Goal: Task Accomplishment & Management: Use online tool/utility

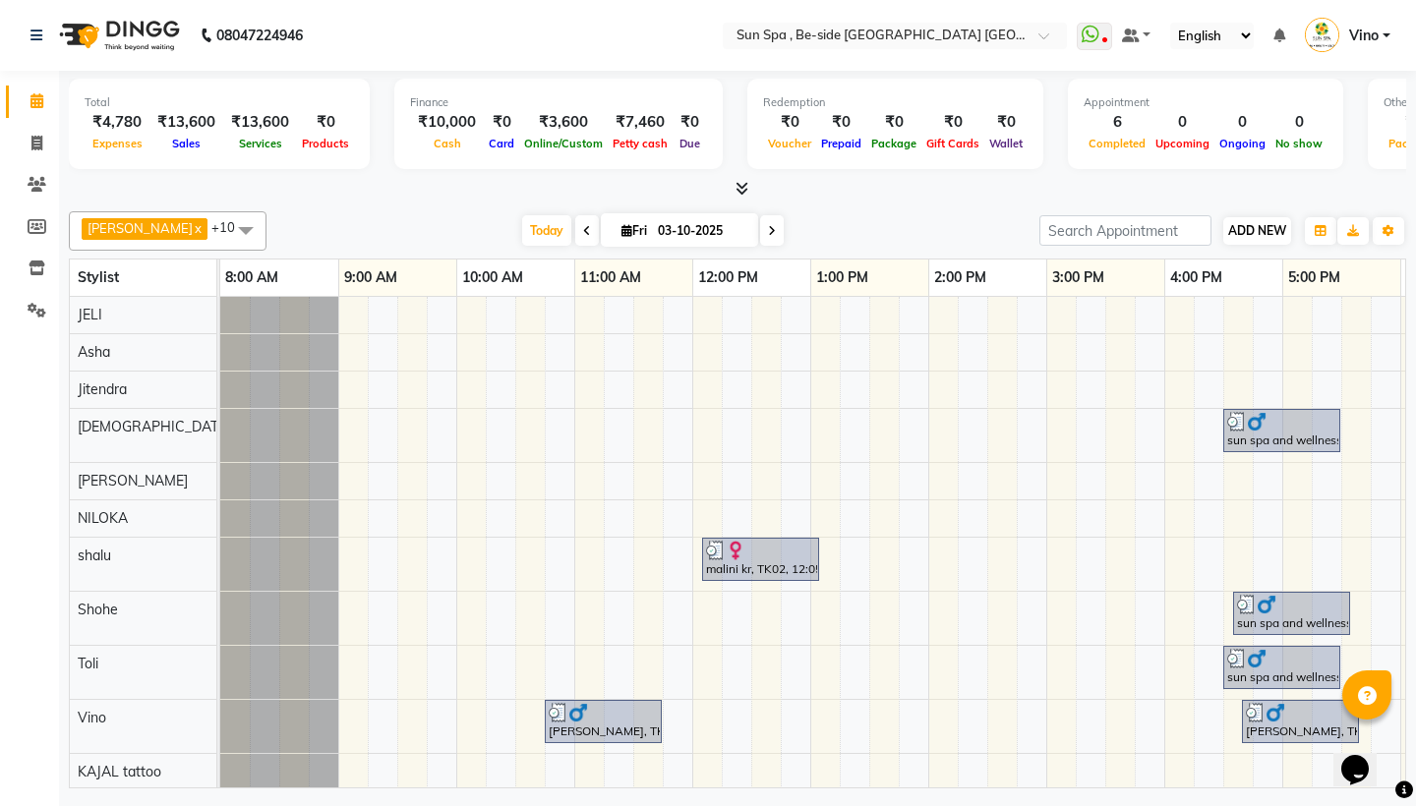
click at [1265, 225] on span "ADD NEW" at bounding box center [1257, 230] width 58 height 15
click at [1363, 320] on link "Add Expense" at bounding box center [1369, 319] width 155 height 26
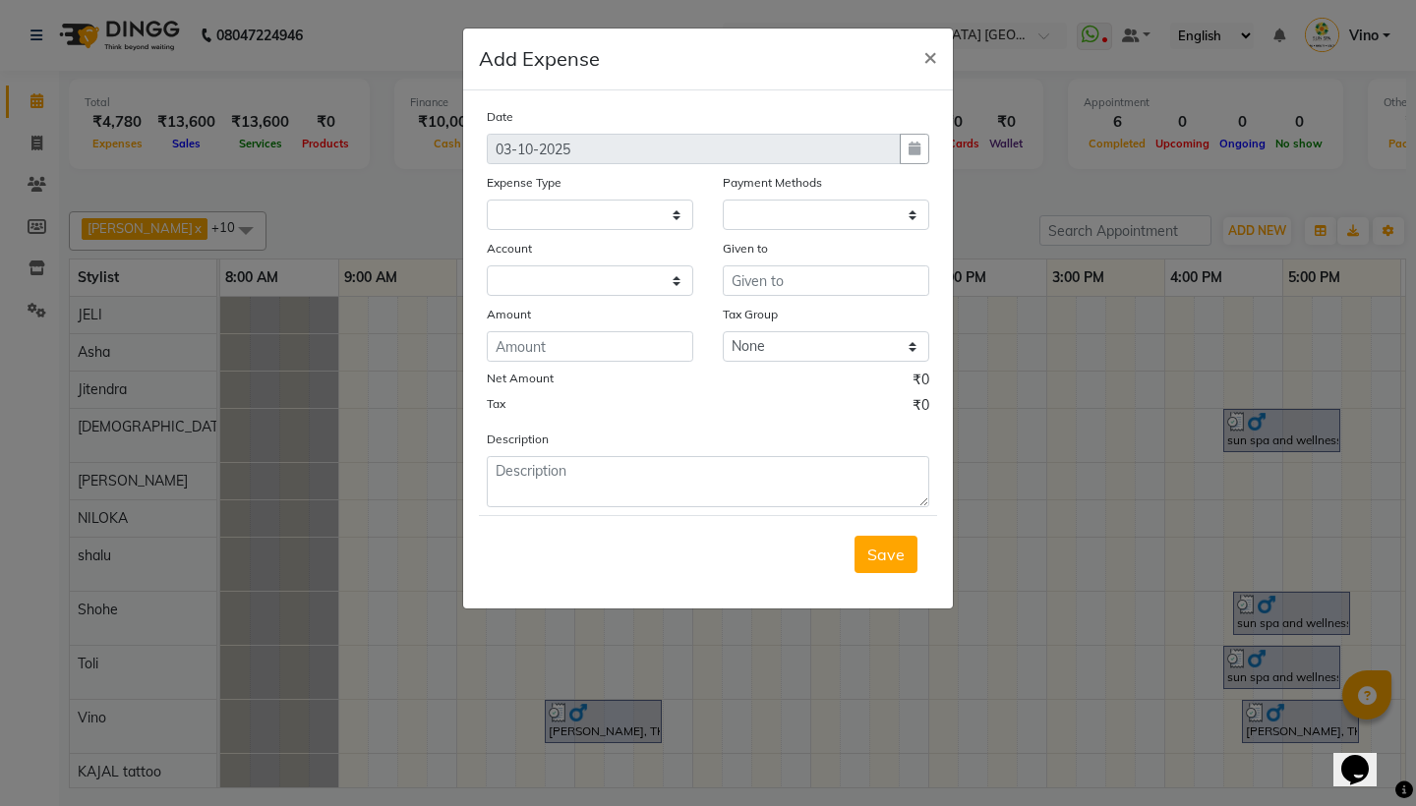
select select
select select "1"
select select "4733"
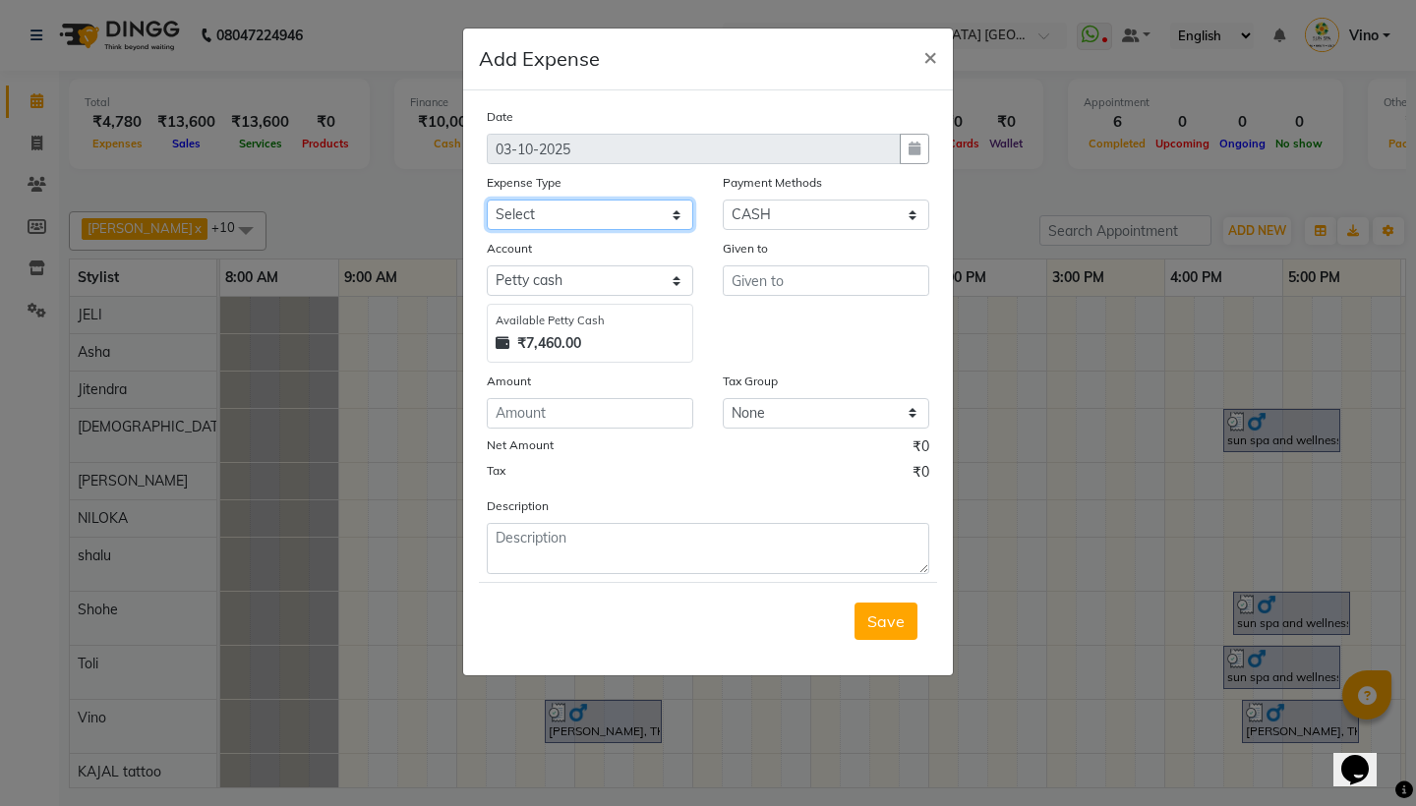
select select "12843"
click at [802, 288] on input "text" at bounding box center [826, 280] width 206 height 30
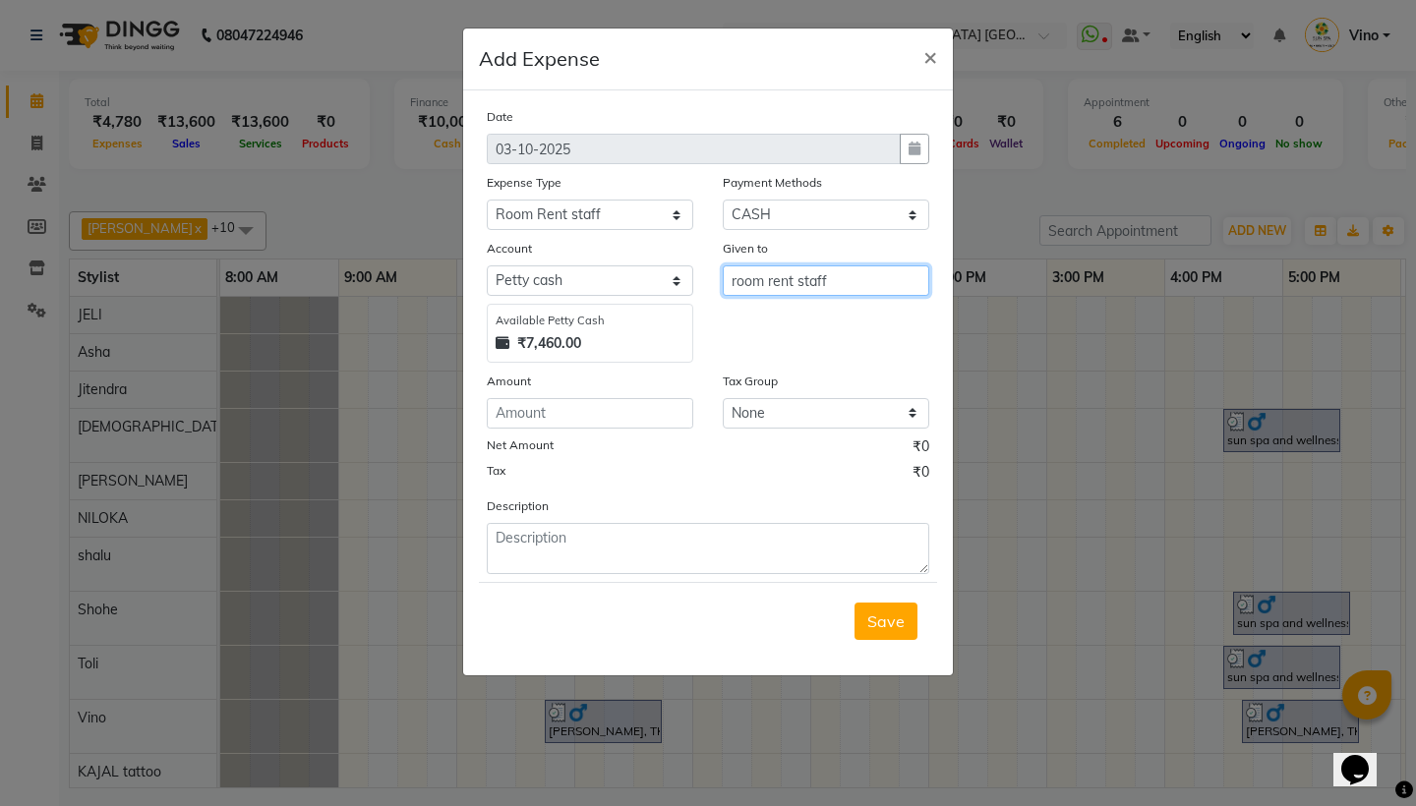
type input "room rent staff"
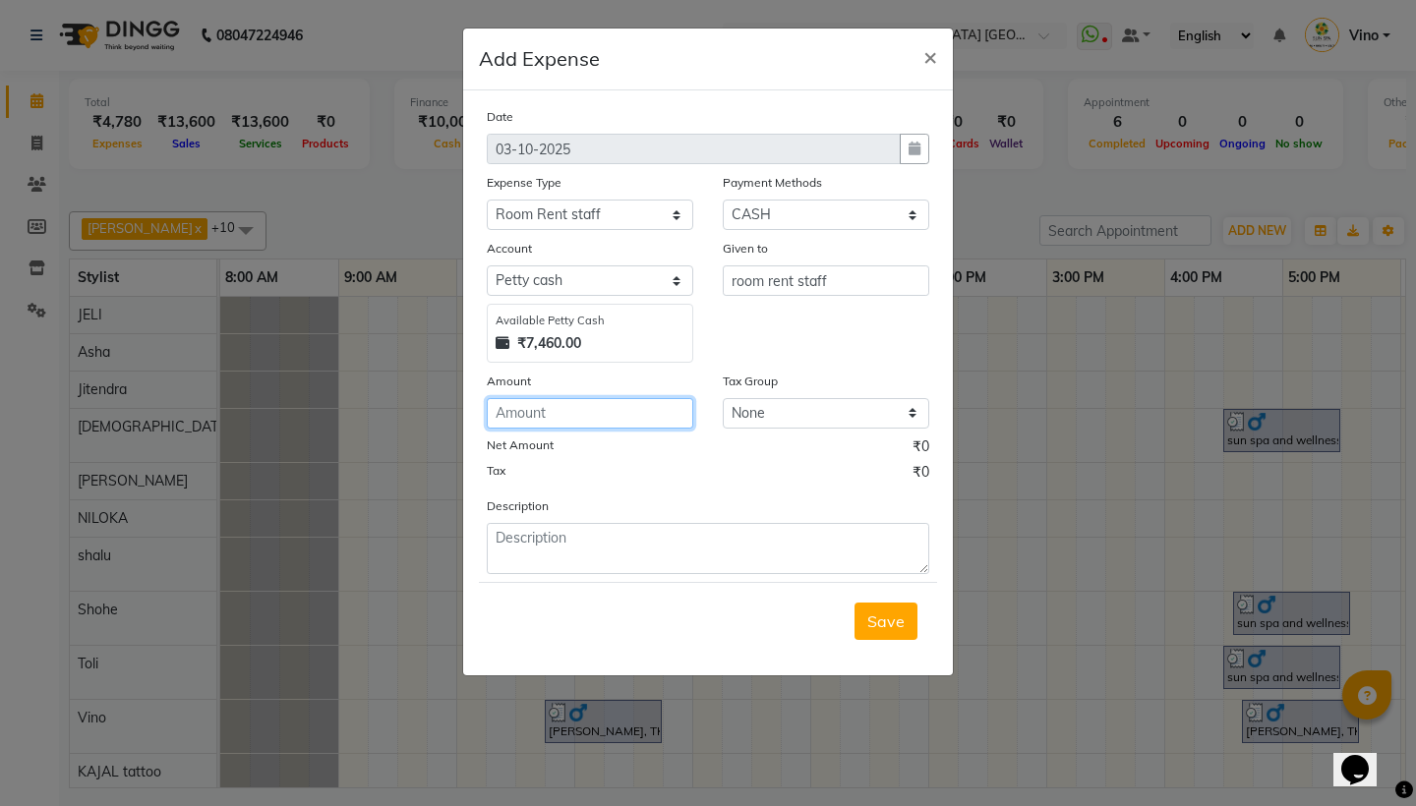
click at [576, 415] on input "number" at bounding box center [590, 413] width 206 height 30
type input "6000"
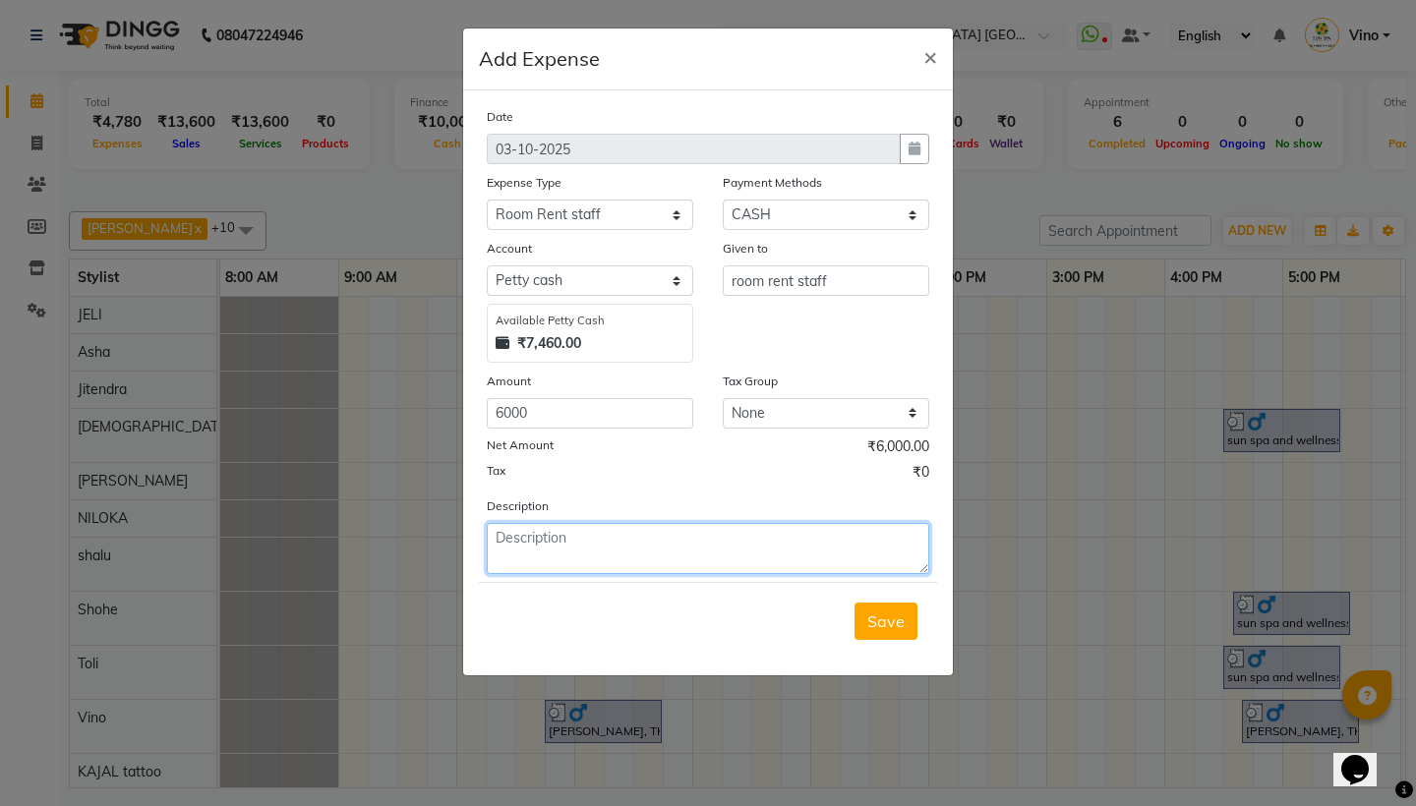
click at [682, 536] on textarea at bounding box center [708, 548] width 442 height 51
type textarea "room rent staff"
click at [885, 626] on span "Save" at bounding box center [885, 621] width 37 height 20
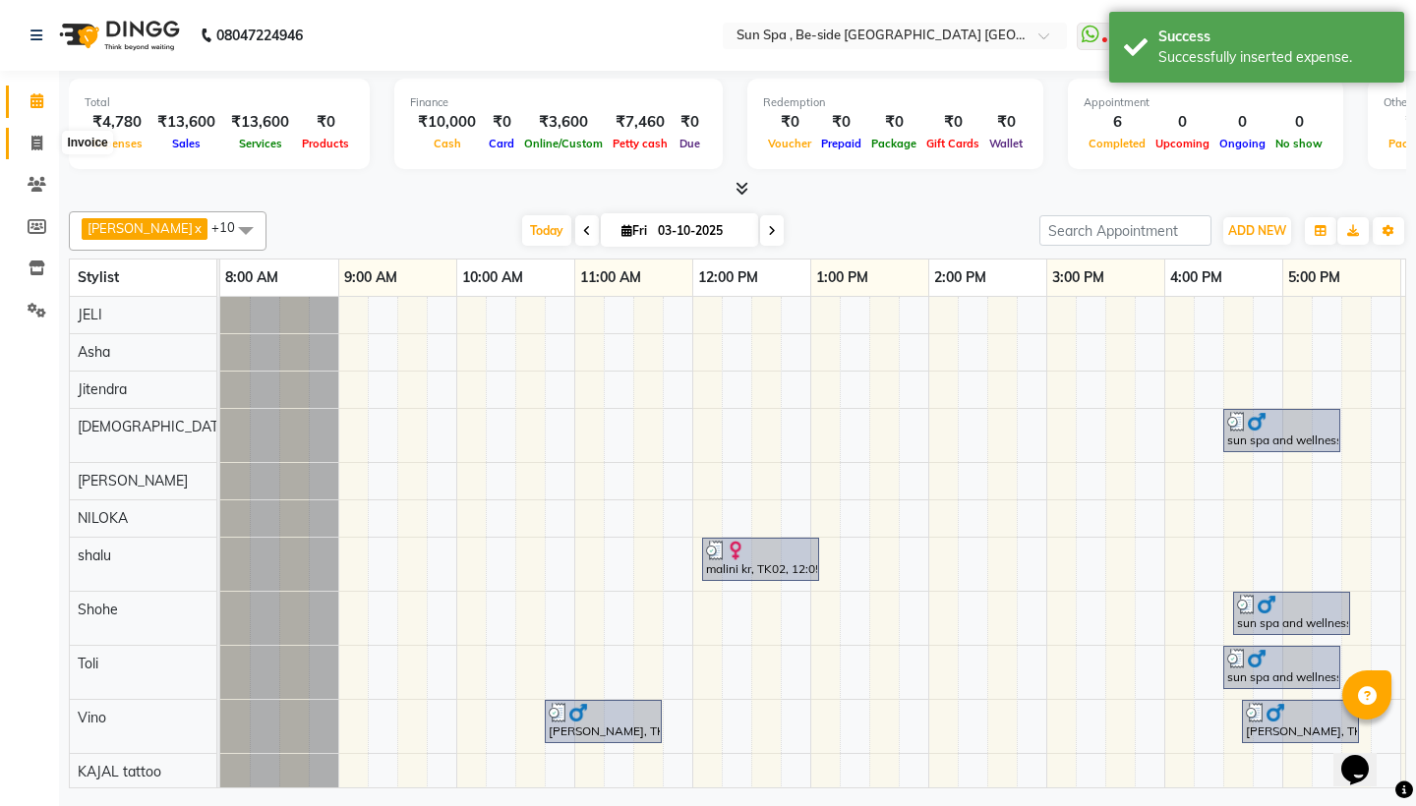
click at [37, 141] on icon at bounding box center [36, 143] width 11 height 15
select select "service"
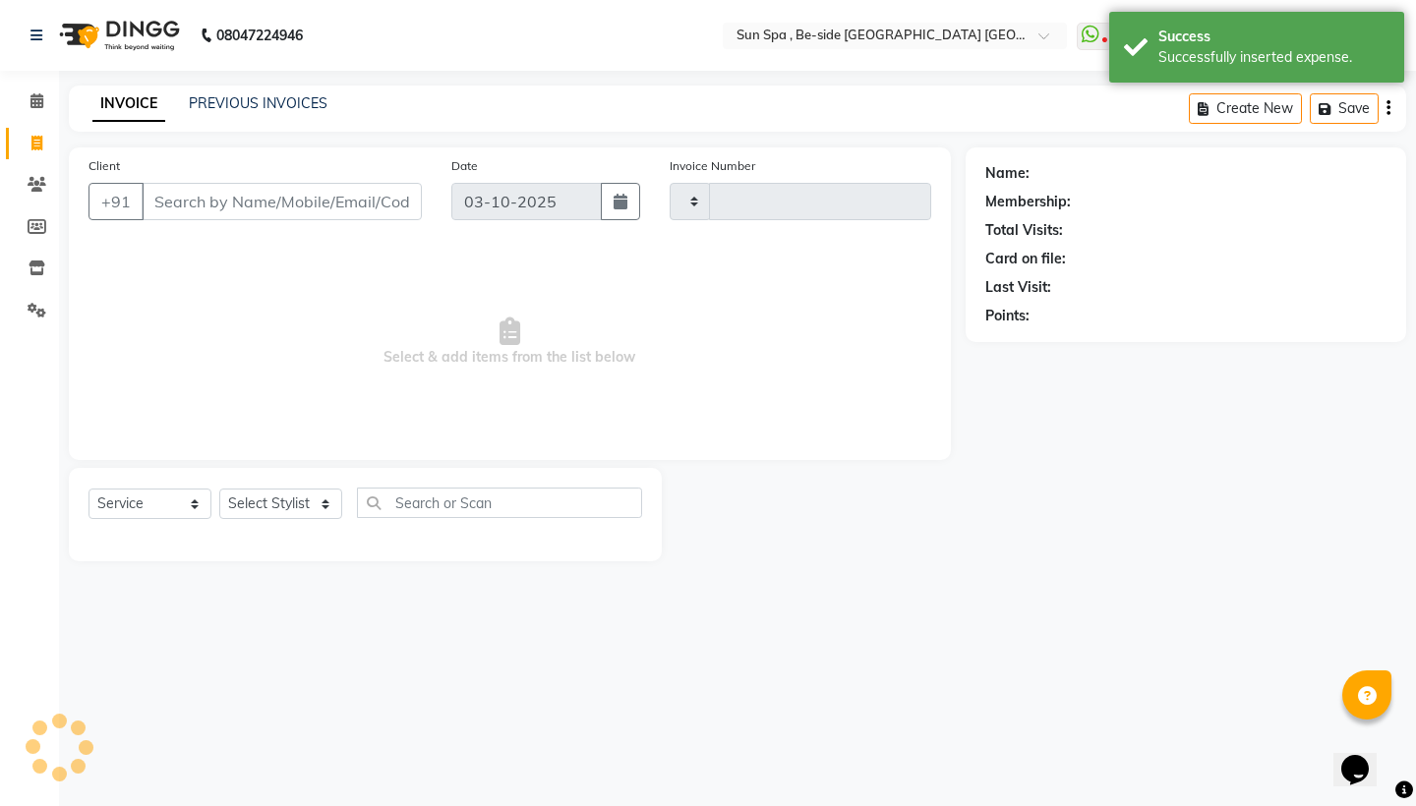
type input "1332"
select select "5782"
click at [36, 100] on icon at bounding box center [36, 100] width 13 height 15
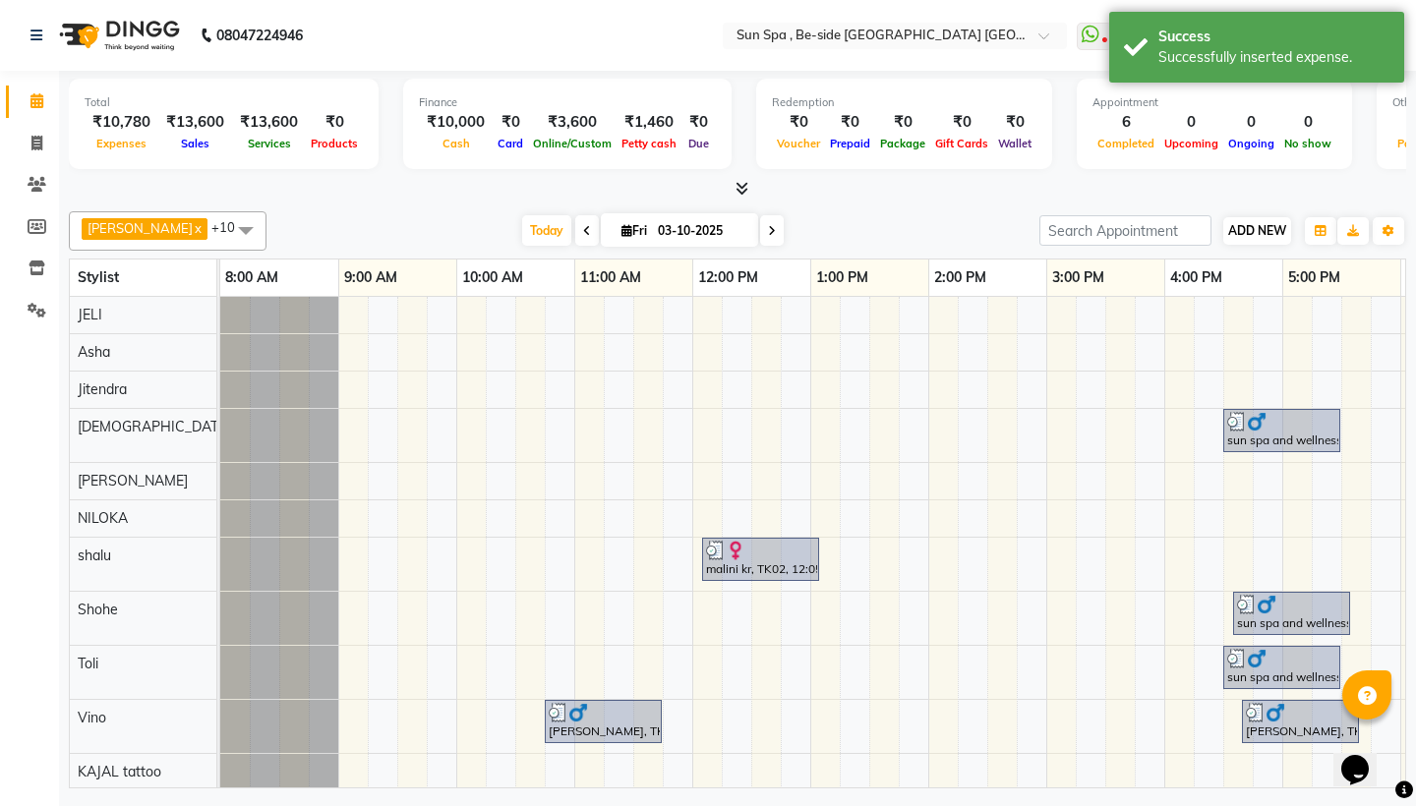
click at [1270, 223] on span "ADD NEW" at bounding box center [1257, 230] width 58 height 15
click at [1357, 319] on link "Add Expense" at bounding box center [1369, 319] width 155 height 26
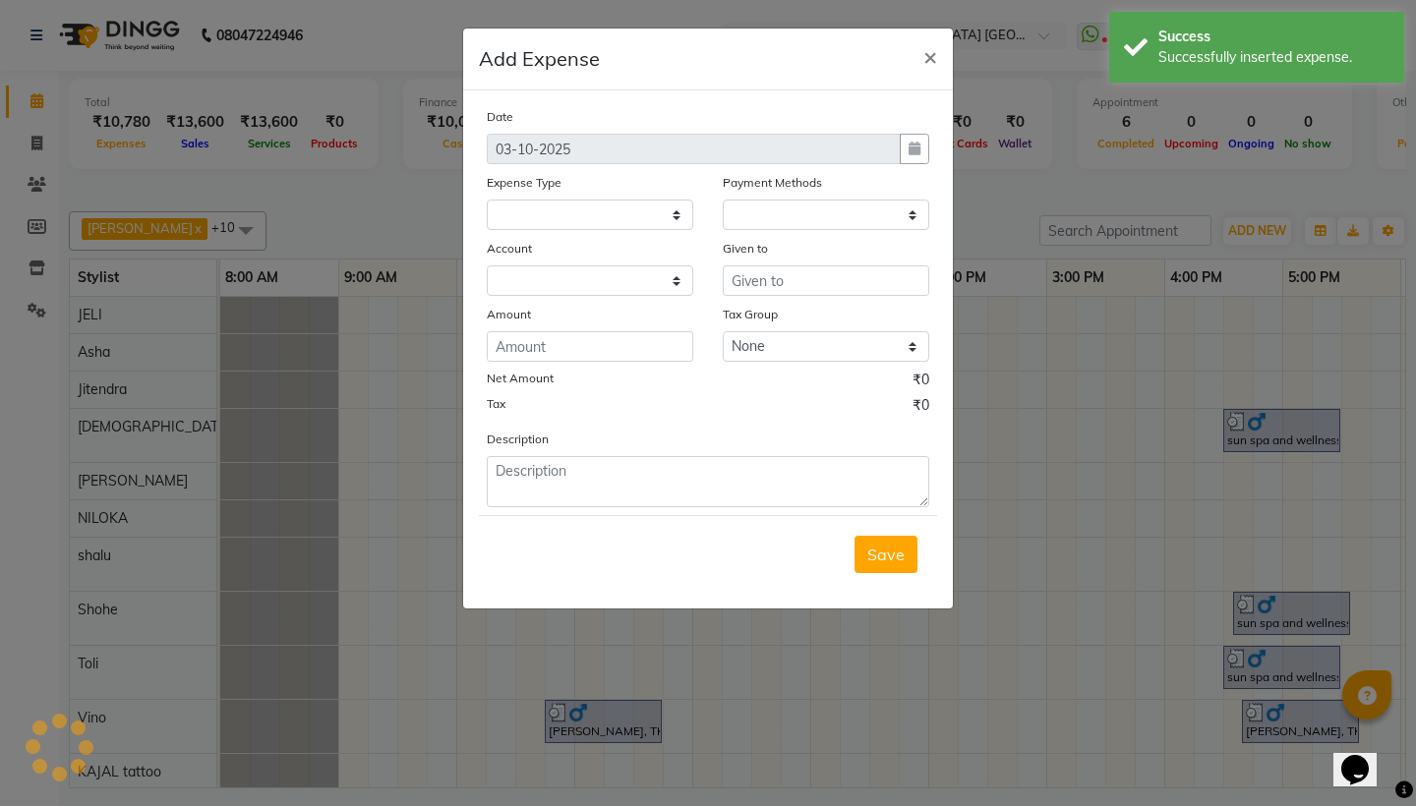
select select "4734"
select select "1"
select select "4733"
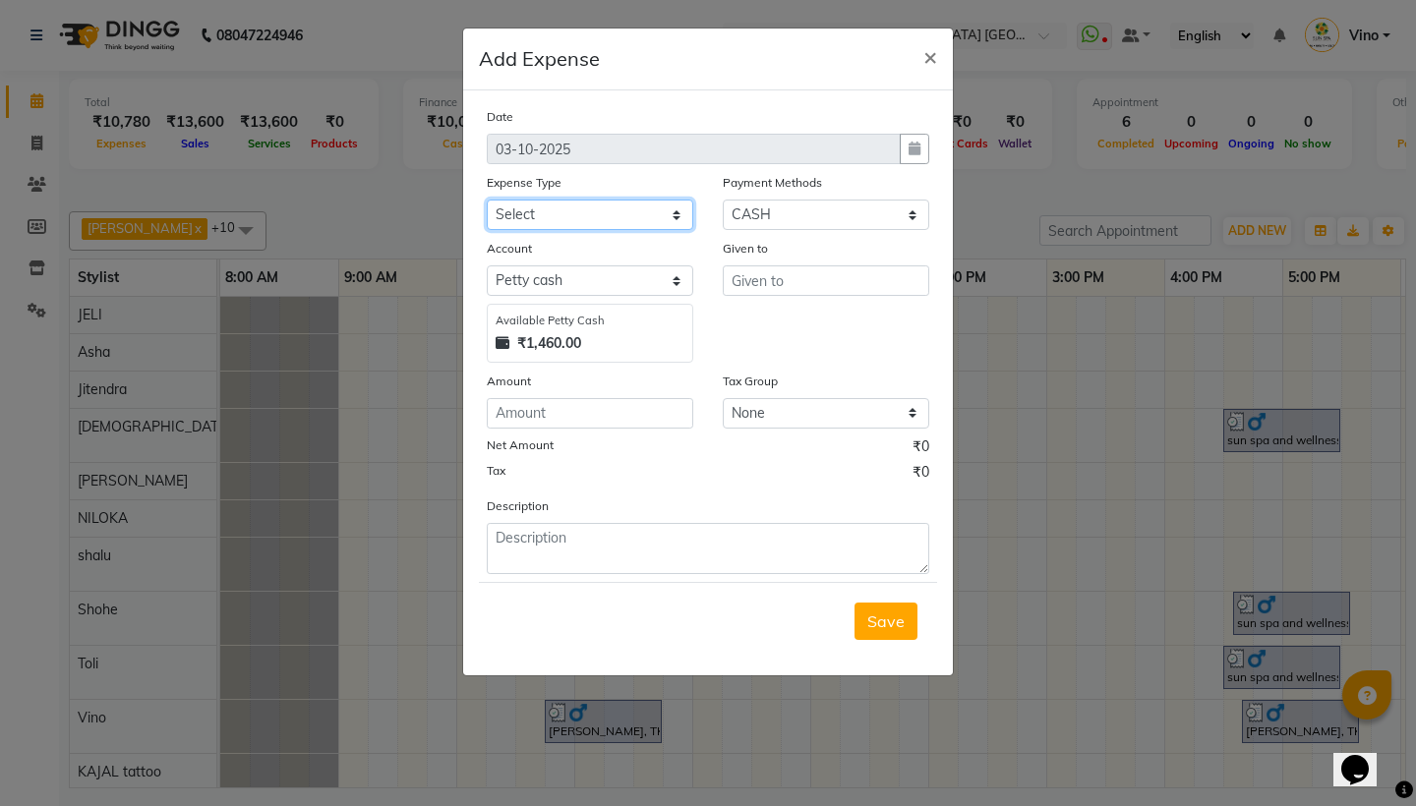
select select "12835"
click at [792, 280] on input "text" at bounding box center [826, 280] width 206 height 30
click at [792, 287] on input "text" at bounding box center [826, 280] width 206 height 30
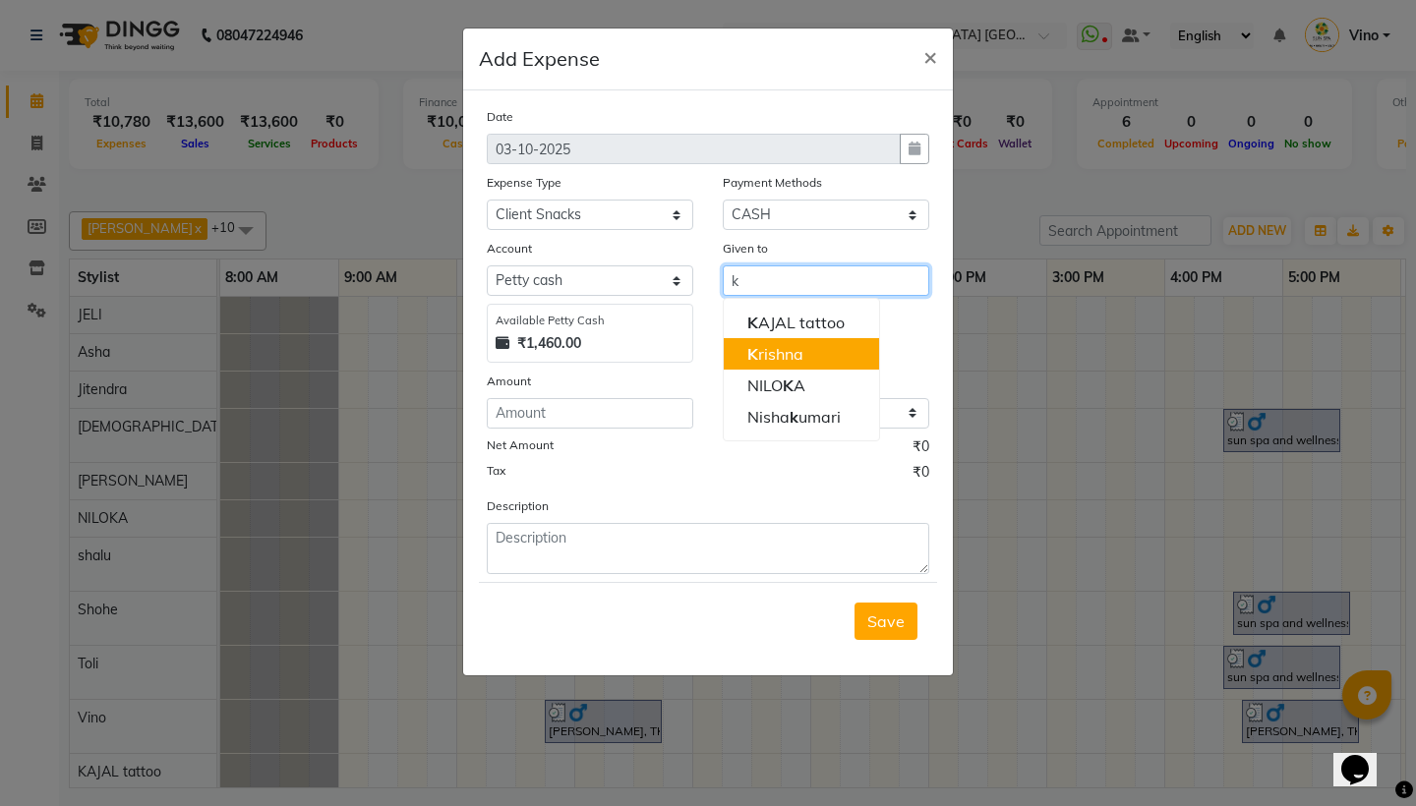
click at [787, 359] on ngb-highlight "K rishna" at bounding box center [775, 354] width 56 height 20
type input "[DEMOGRAPHIC_DATA]"
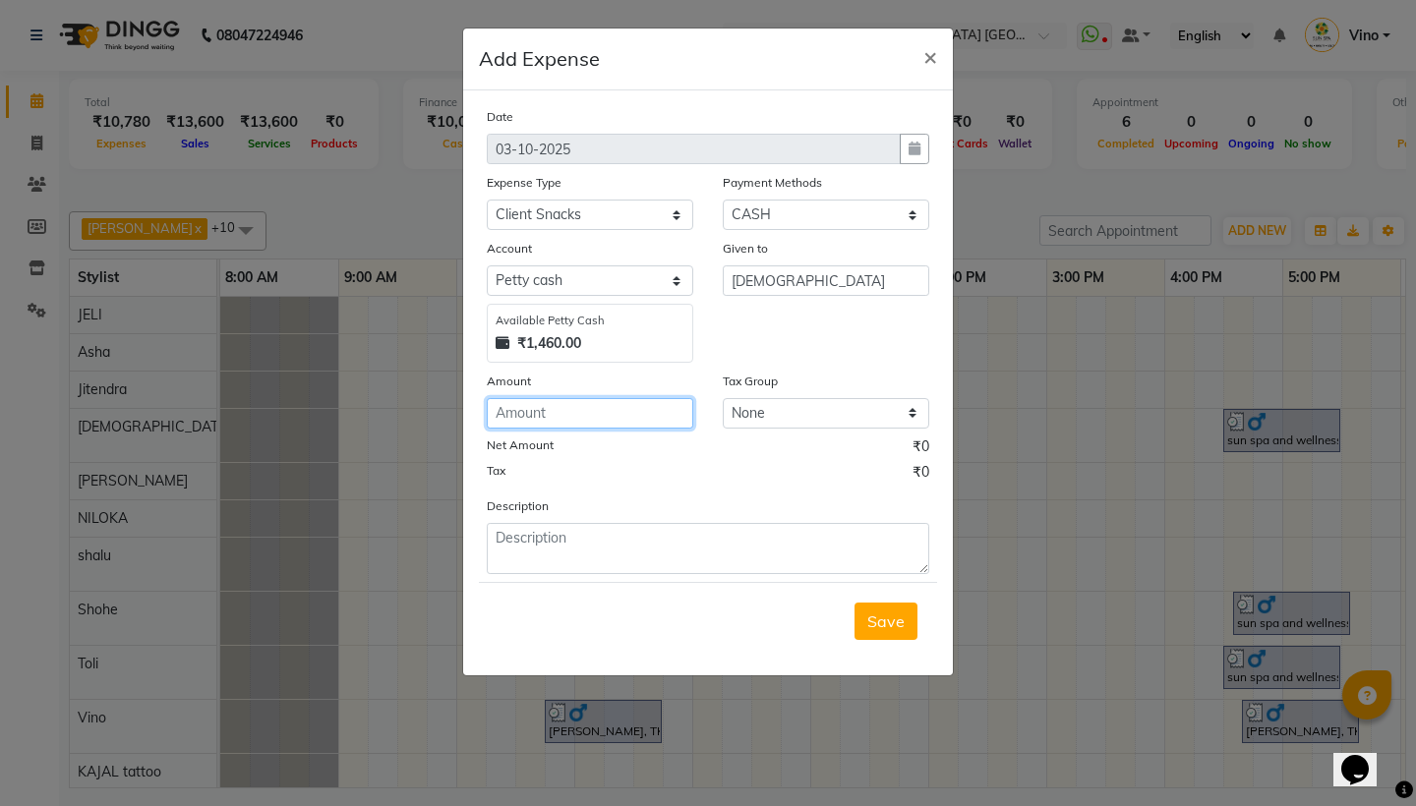
click at [609, 411] on input "number" at bounding box center [590, 413] width 206 height 30
type input "100"
click at [875, 612] on span "Save" at bounding box center [885, 621] width 37 height 20
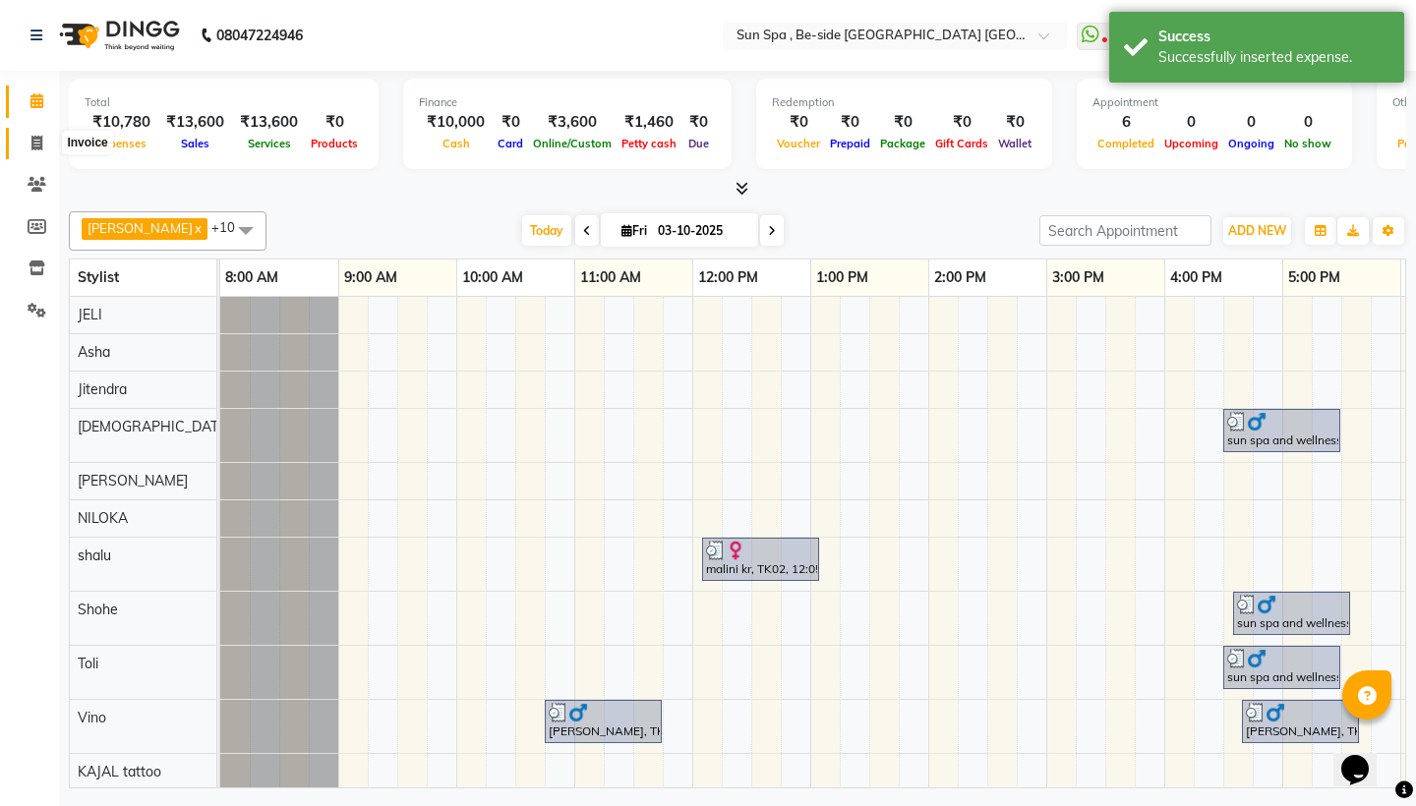
click at [33, 138] on icon at bounding box center [36, 143] width 11 height 15
select select "service"
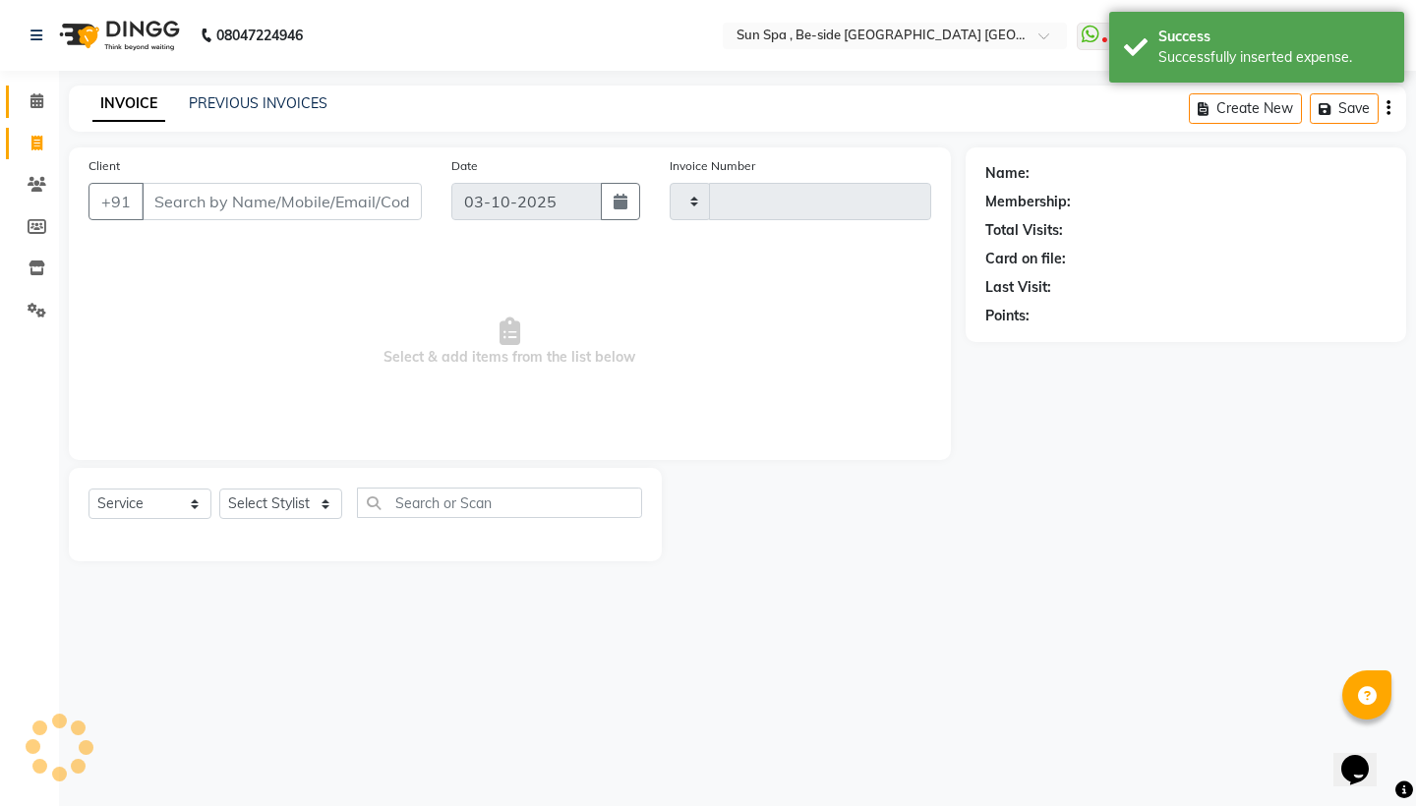
click at [33, 90] on span at bounding box center [37, 101] width 34 height 23
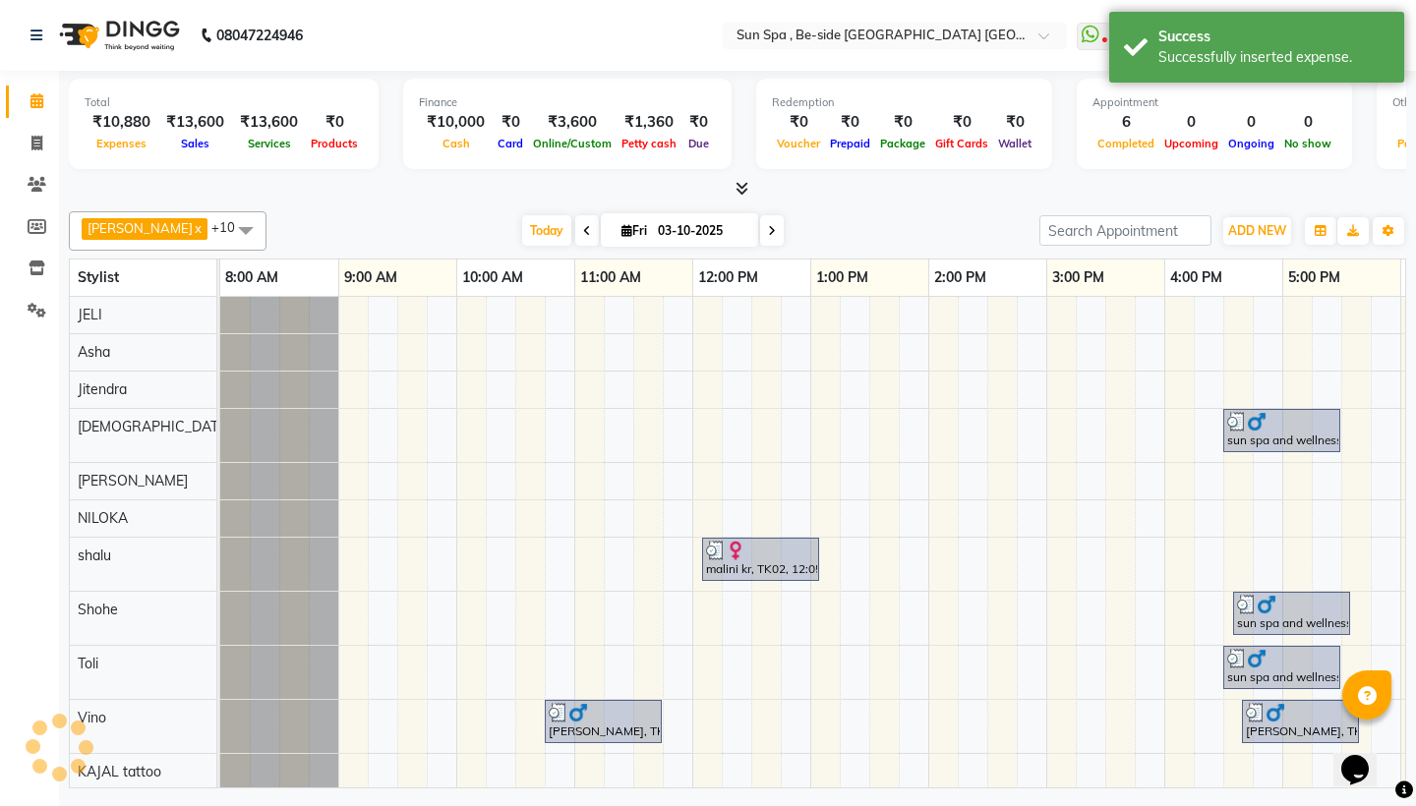
scroll to position [0, 585]
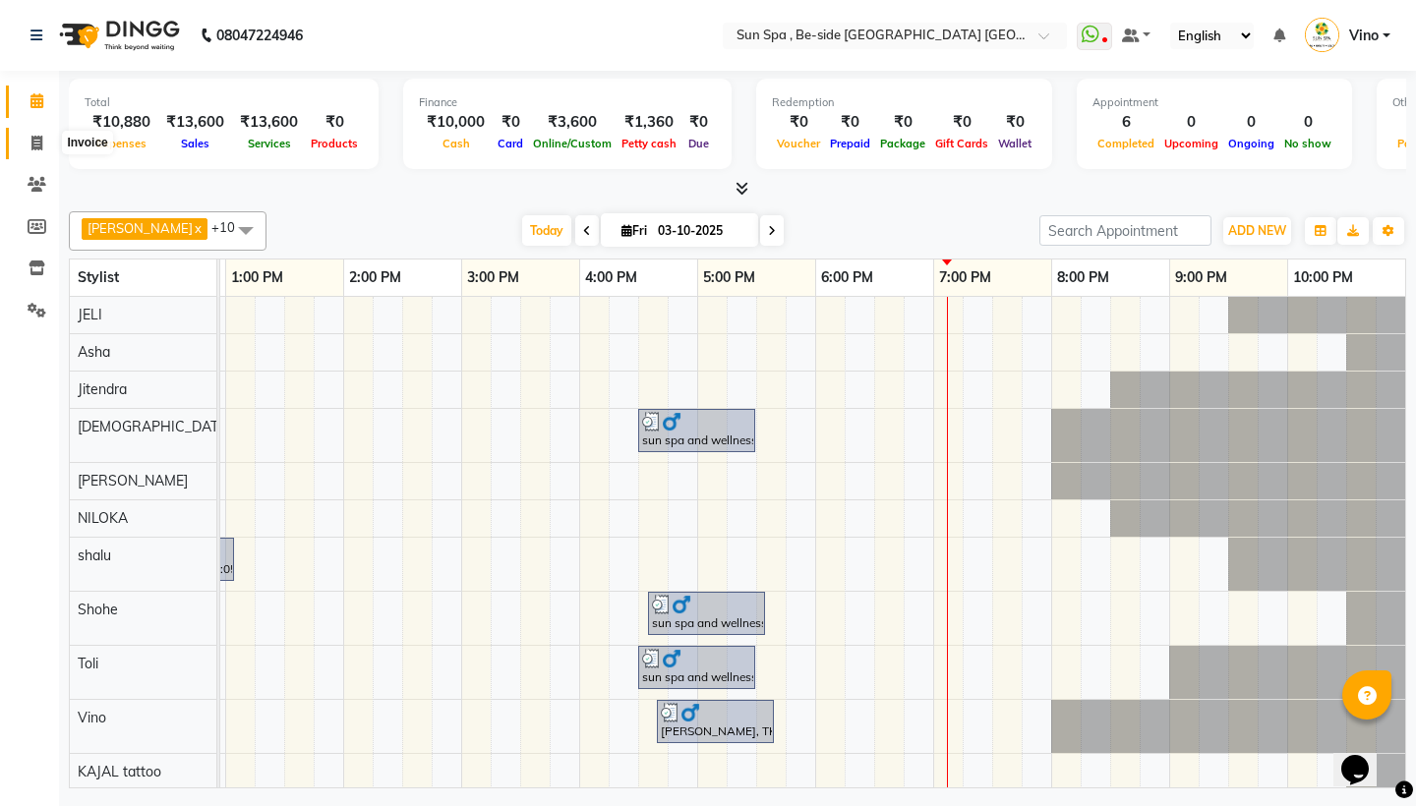
click at [31, 144] on icon at bounding box center [36, 143] width 11 height 15
select select "service"
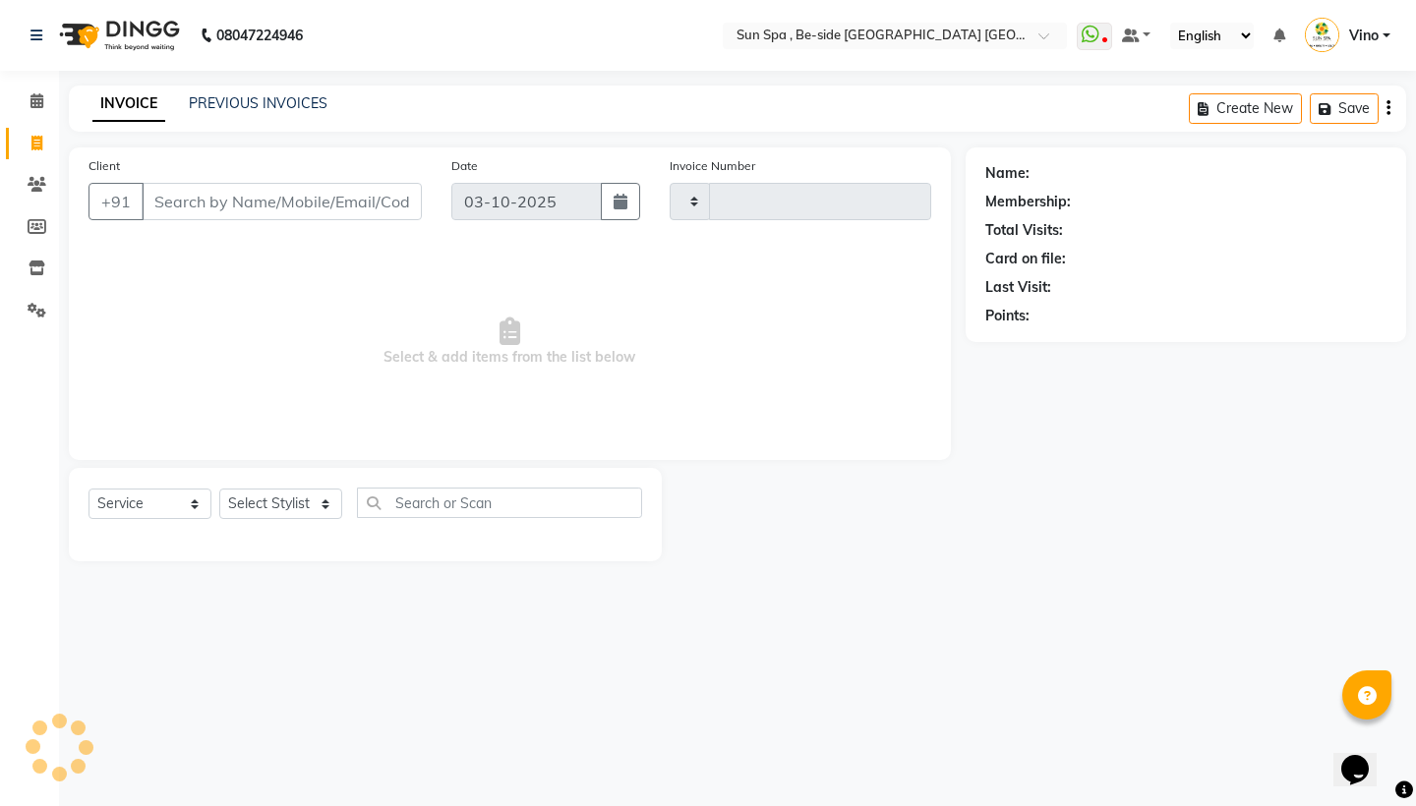
type input "1332"
select select "5782"
click at [35, 103] on icon at bounding box center [36, 100] width 13 height 15
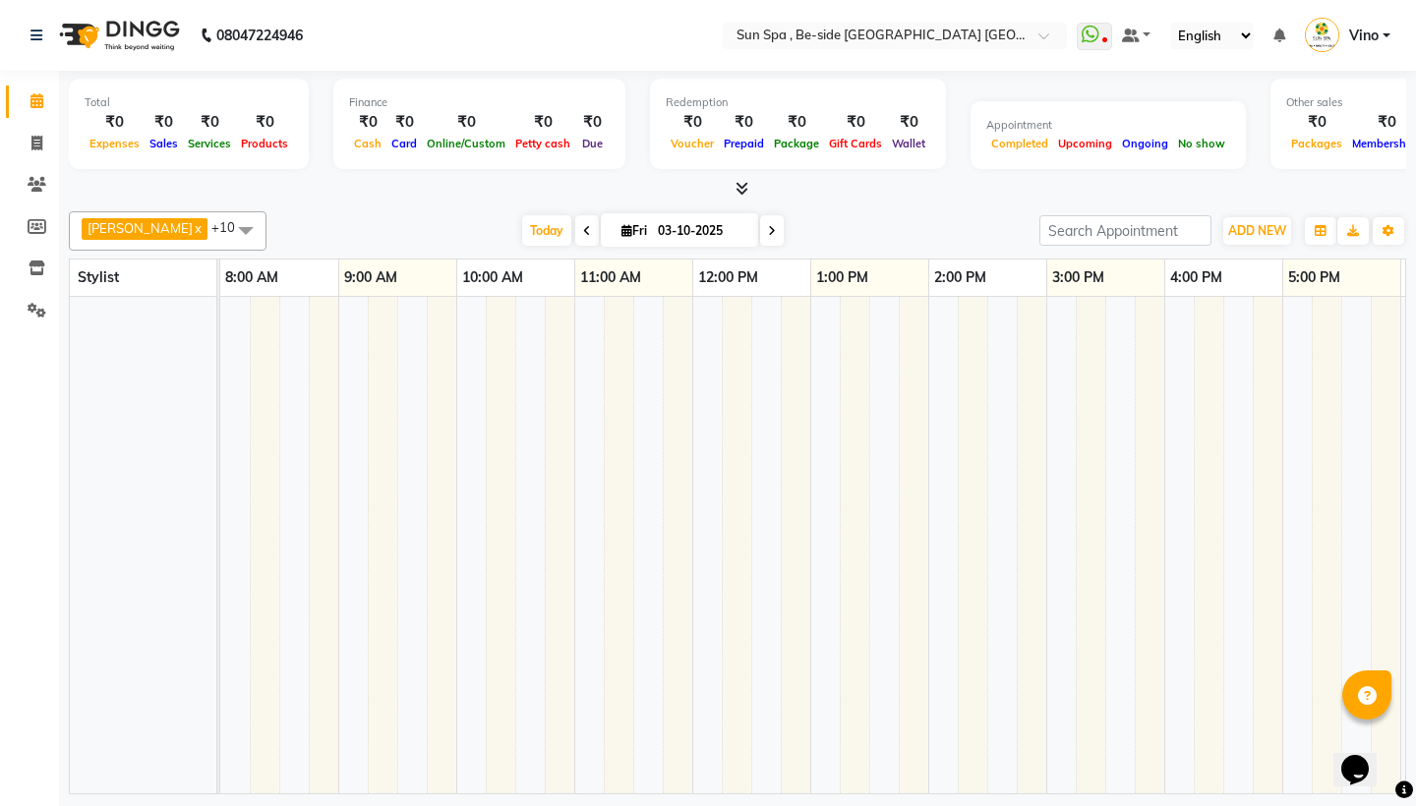
click at [35, 103] on icon at bounding box center [36, 100] width 13 height 15
